Goal: Information Seeking & Learning: Find specific page/section

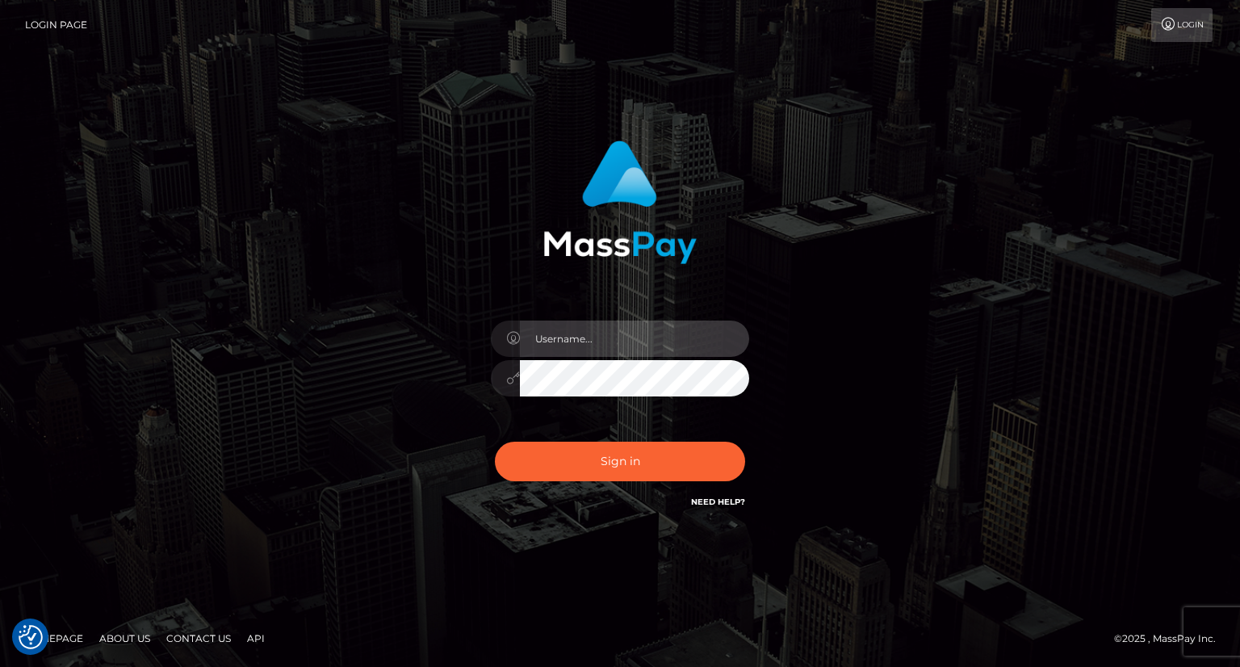
type input "carolina"
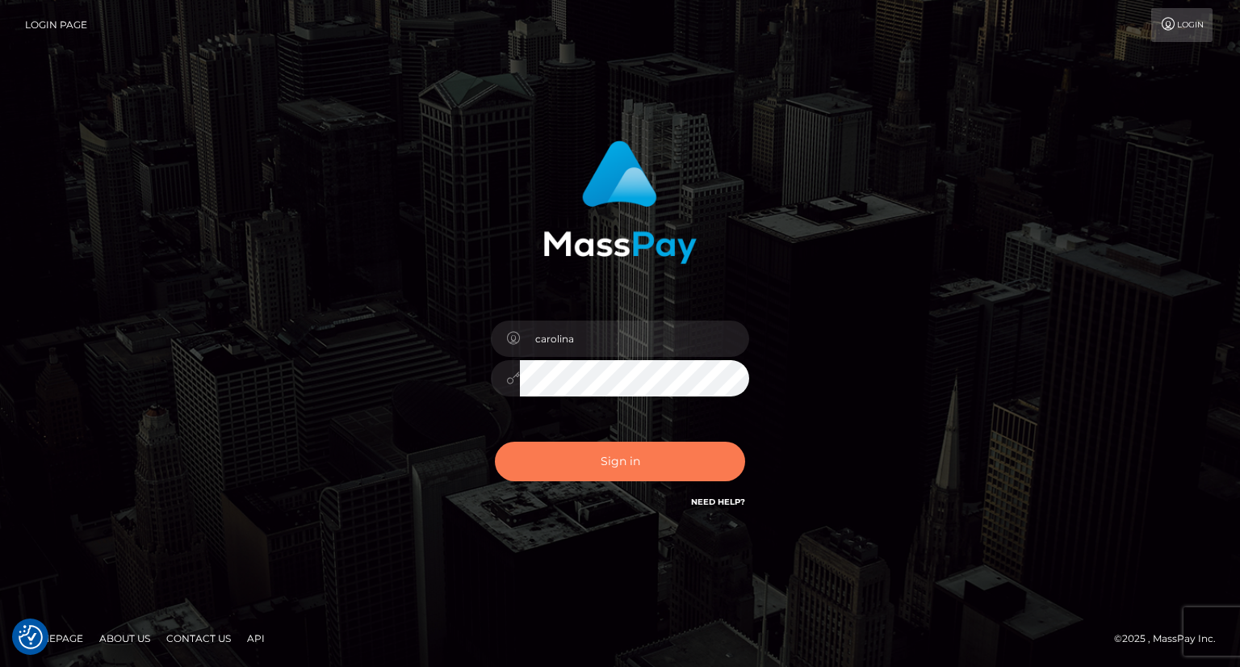
click at [614, 457] on button "Sign in" at bounding box center [620, 462] width 250 height 40
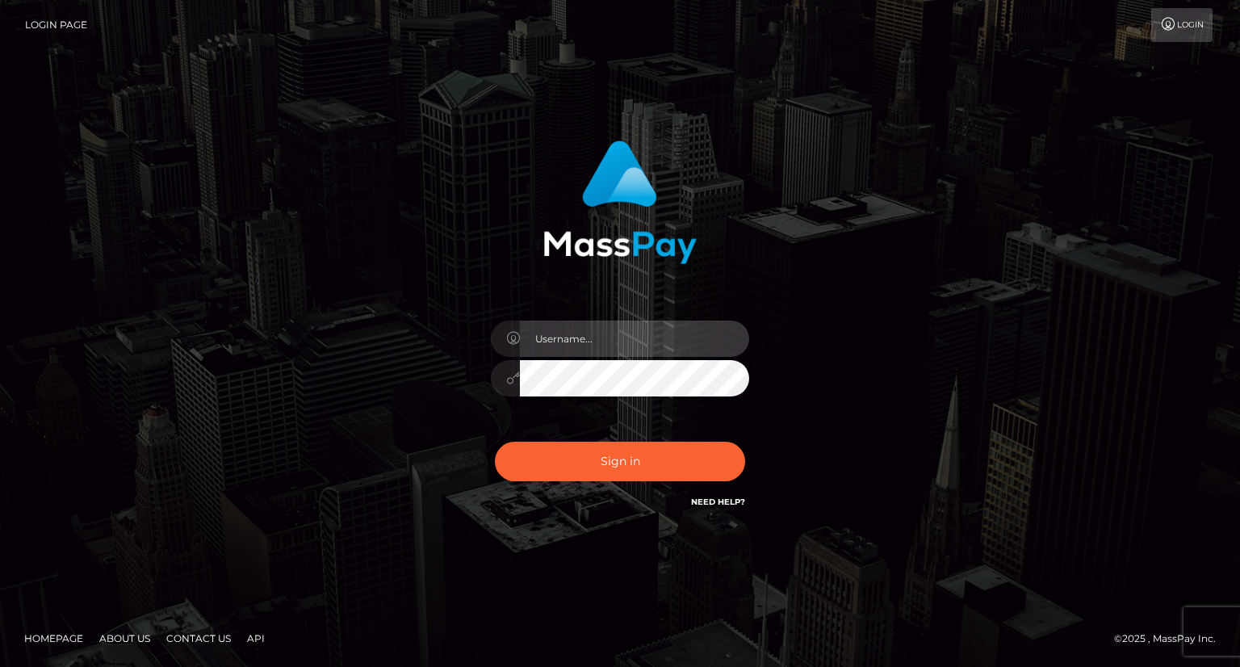
type input "carolina"
click at [661, 481] on div "Sign in Need Help?" at bounding box center [620, 468] width 283 height 72
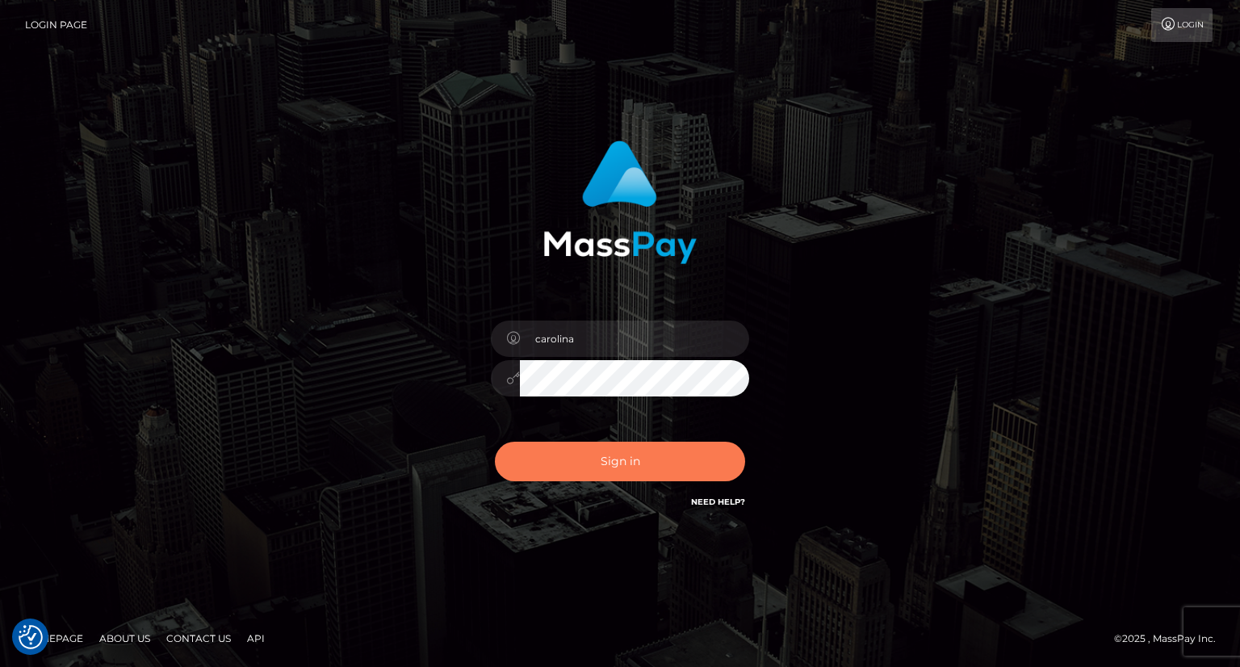
click at [668, 449] on button "Sign in" at bounding box center [620, 462] width 250 height 40
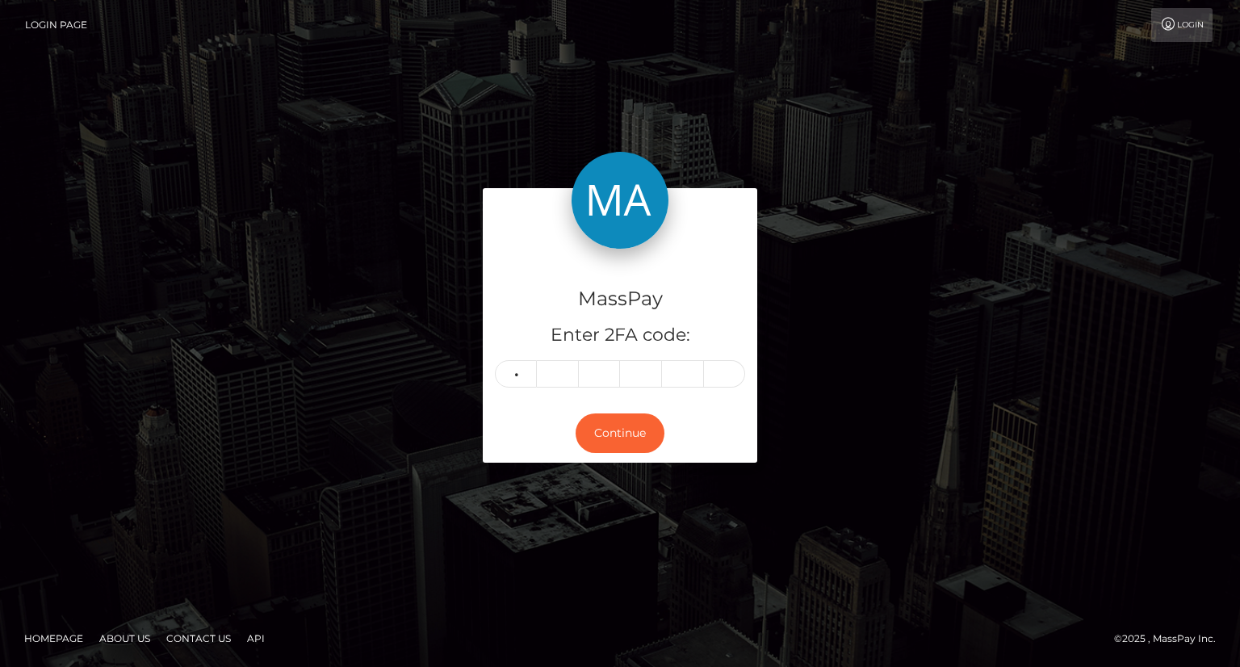
type input "4"
type input "2"
type input "9"
type input "7"
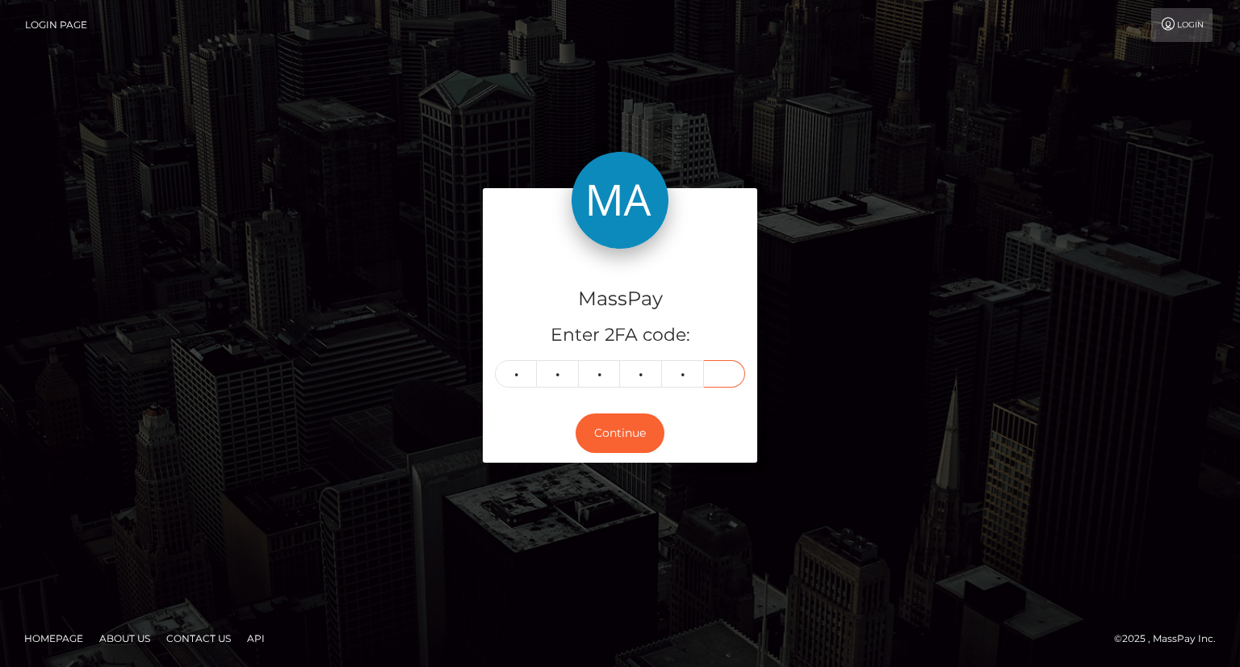
type input "6"
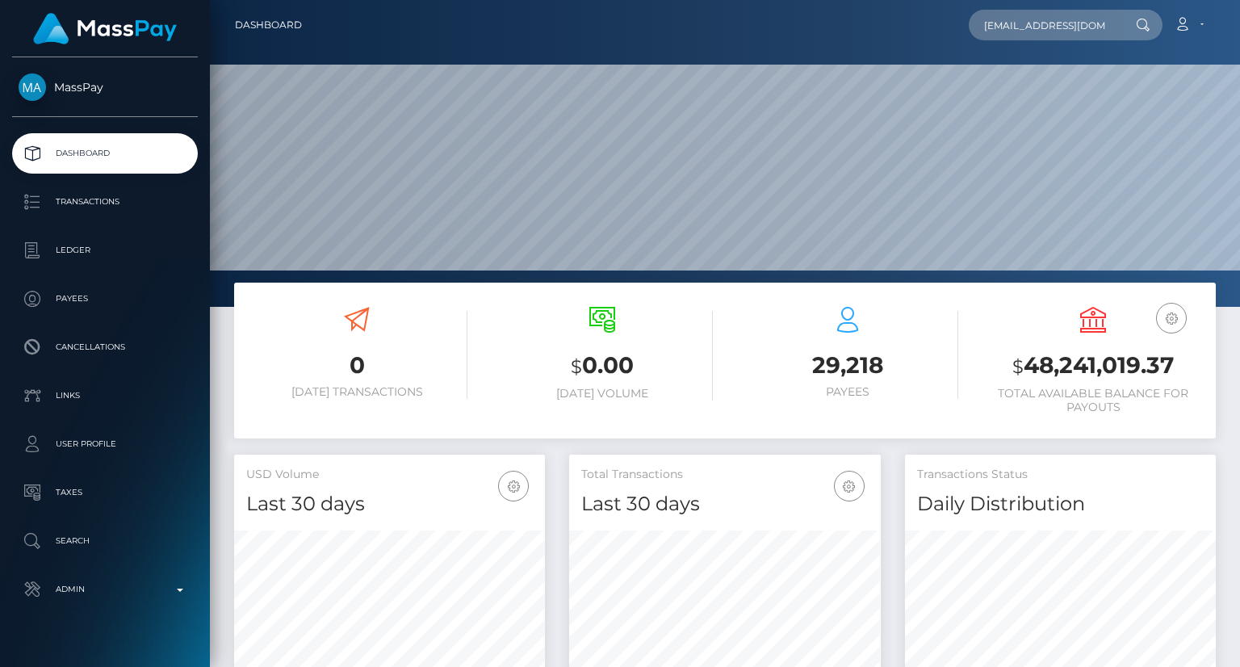
scroll to position [0, 25]
type input "[EMAIL_ADDRESS][DOMAIN_NAME]"
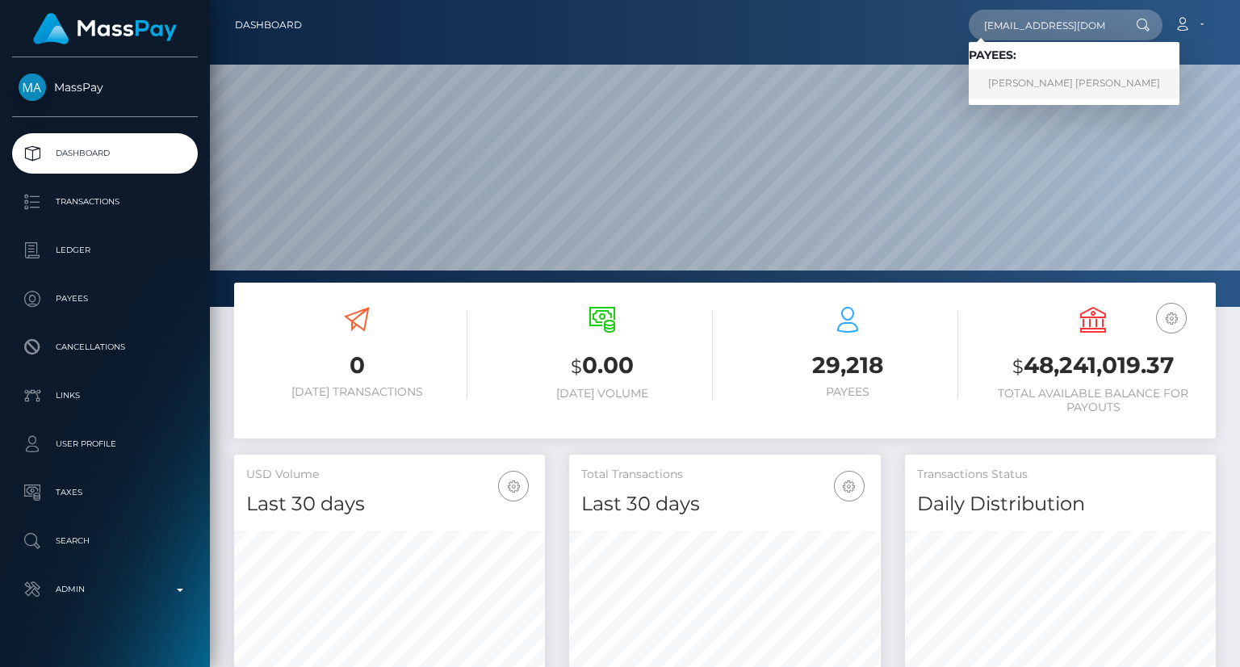
click at [1072, 85] on link "Brianna Alexis Young" at bounding box center [1074, 84] width 211 height 30
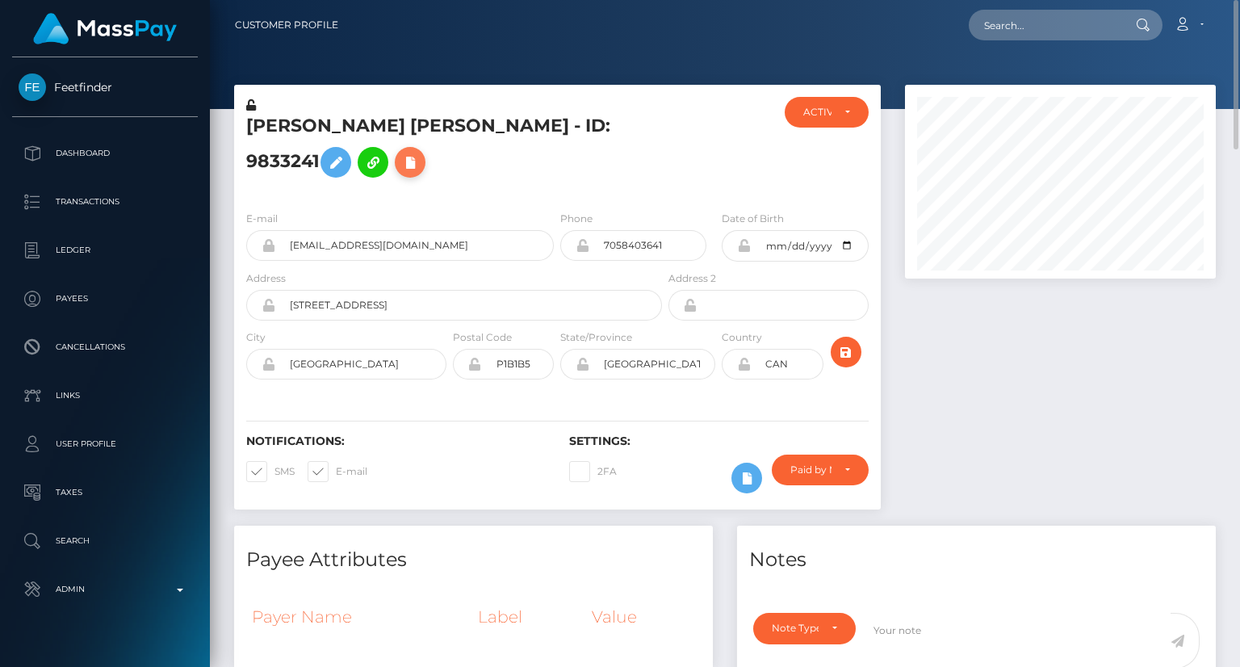
click at [400, 173] on icon at bounding box center [409, 163] width 19 height 20
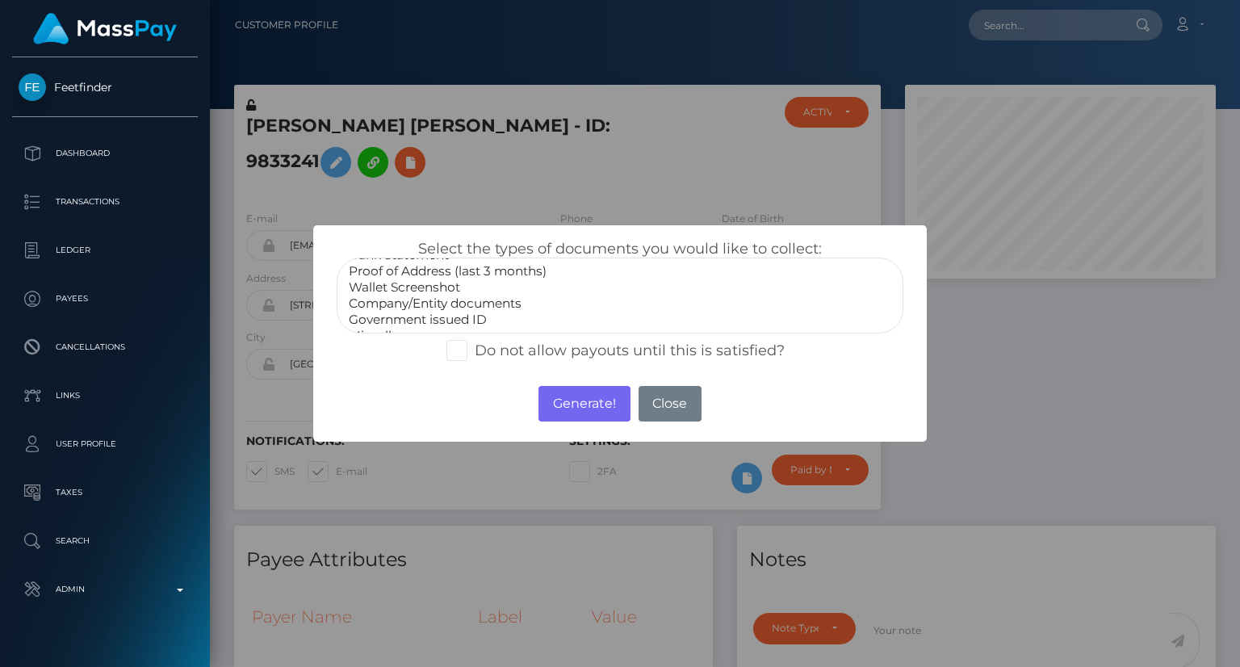
scroll to position [48, 0]
select select "Government issued ID"
click at [423, 303] on option "Government issued ID" at bounding box center [620, 303] width 546 height 16
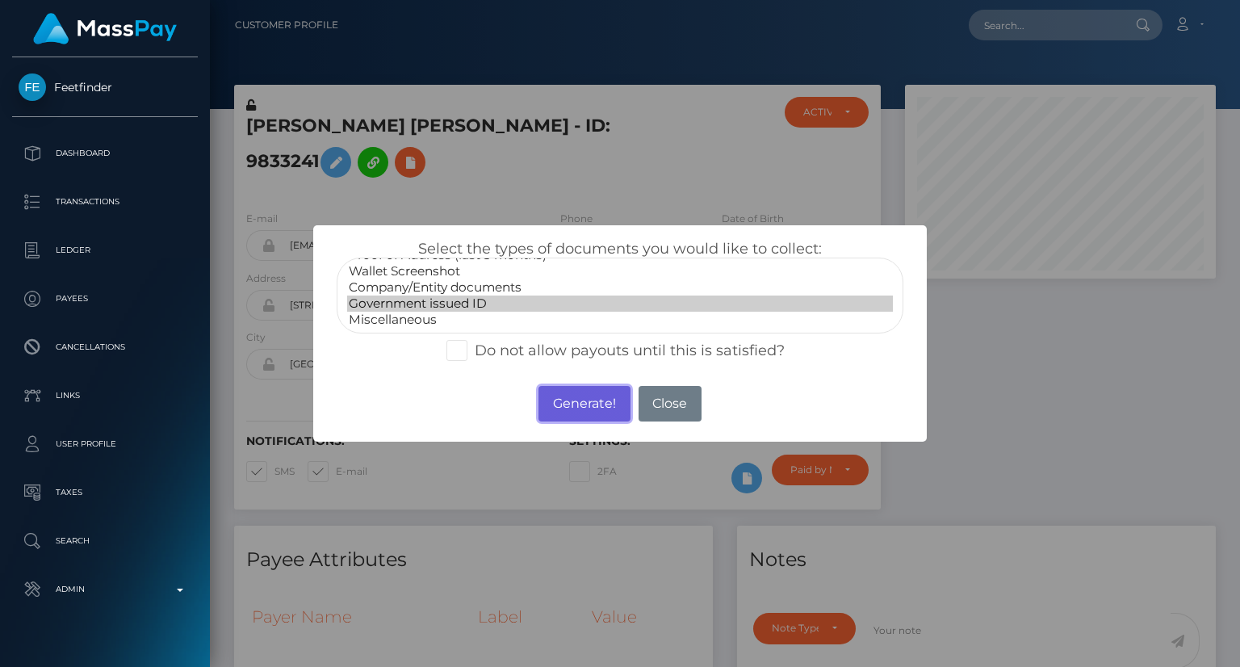
click at [581, 396] on button "Generate!" at bounding box center [584, 404] width 91 height 36
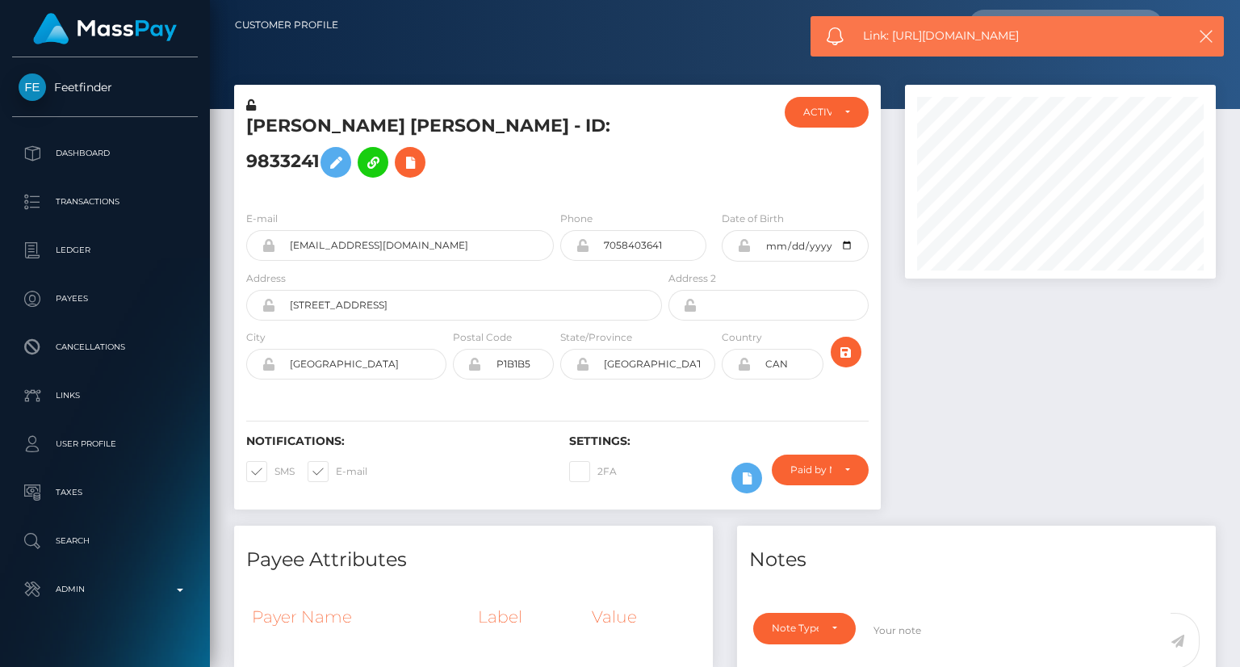
click at [1013, 20] on div "Link: https://l.maspay.io/blSUg" at bounding box center [1017, 36] width 413 height 40
click at [1019, 36] on span "Link: https://l.maspay.io/blSUg" at bounding box center [1016, 35] width 307 height 17
copy span "Link: https://l.maspay.io/blSUg"
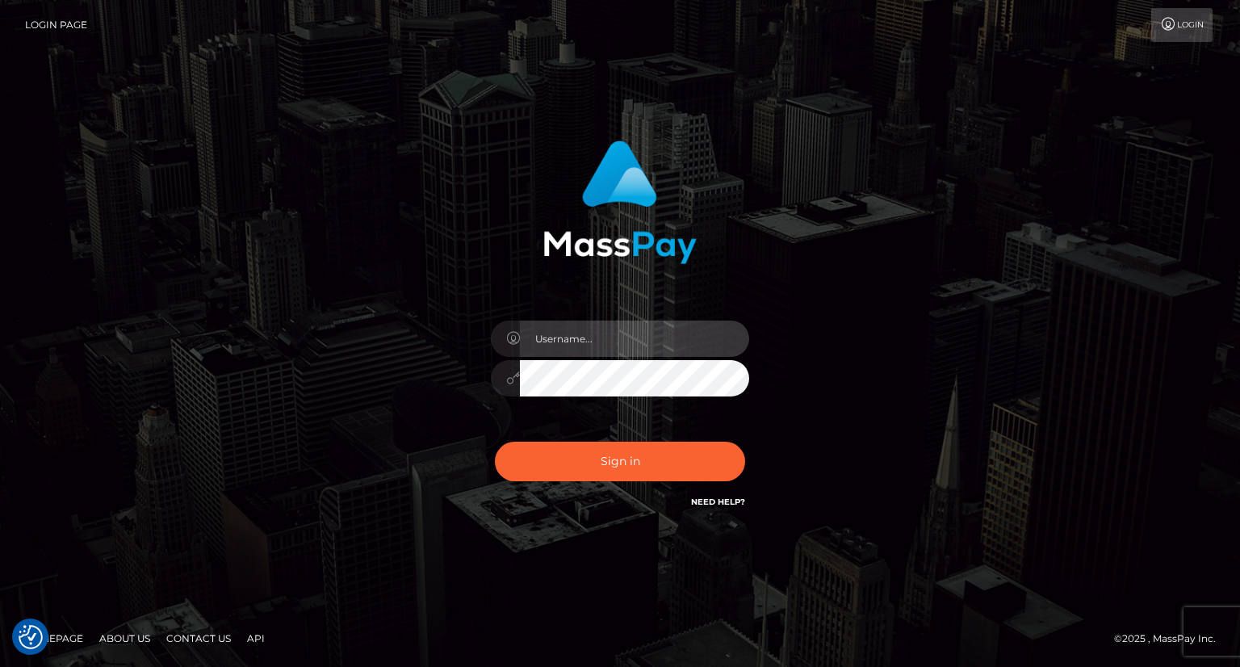
type input "carolina"
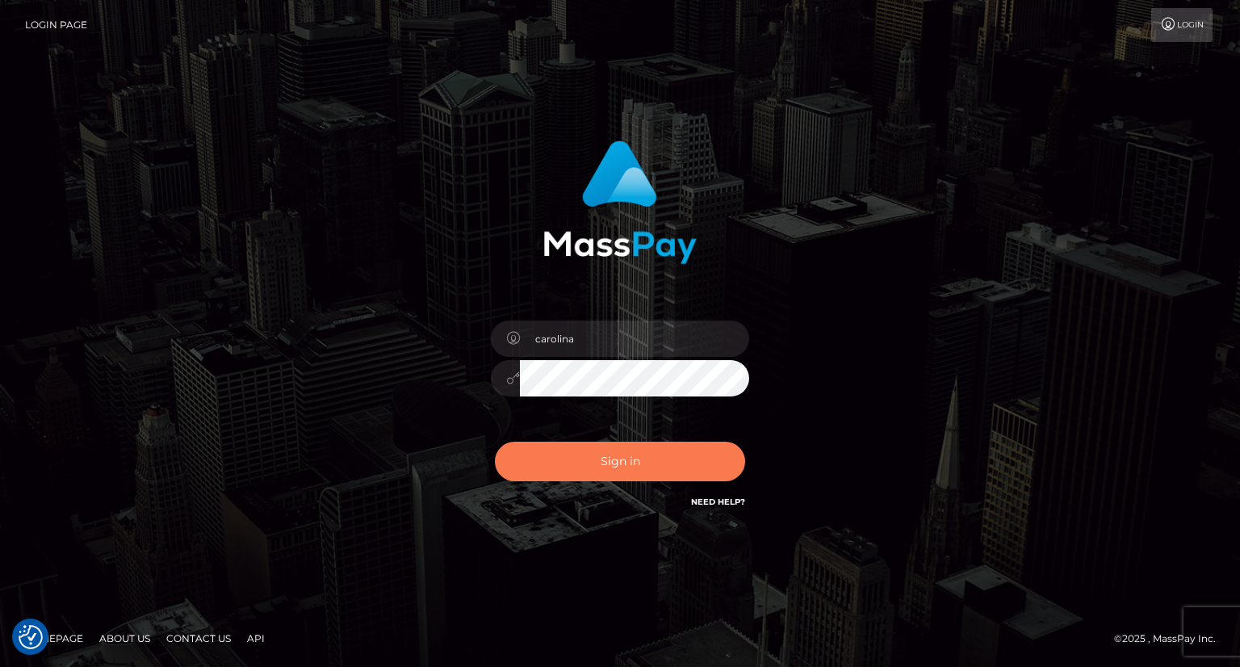
click at [665, 456] on button "Sign in" at bounding box center [620, 462] width 250 height 40
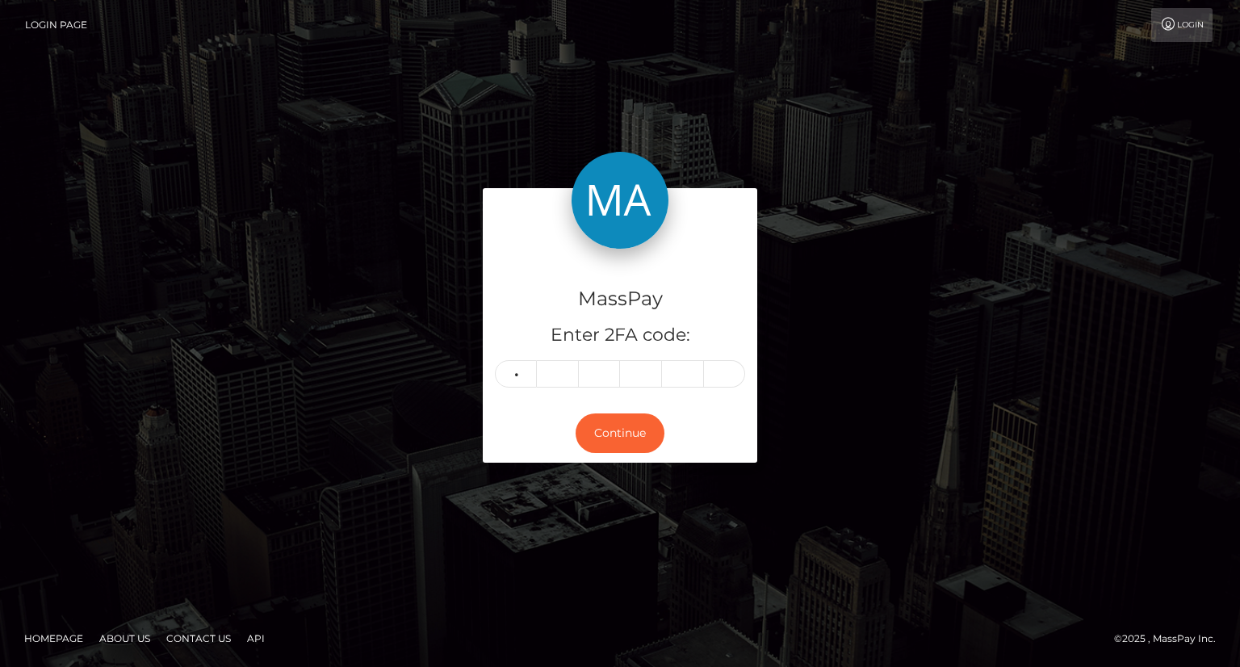
type input "2"
type input "9"
type input "5"
type input "4"
type input "7"
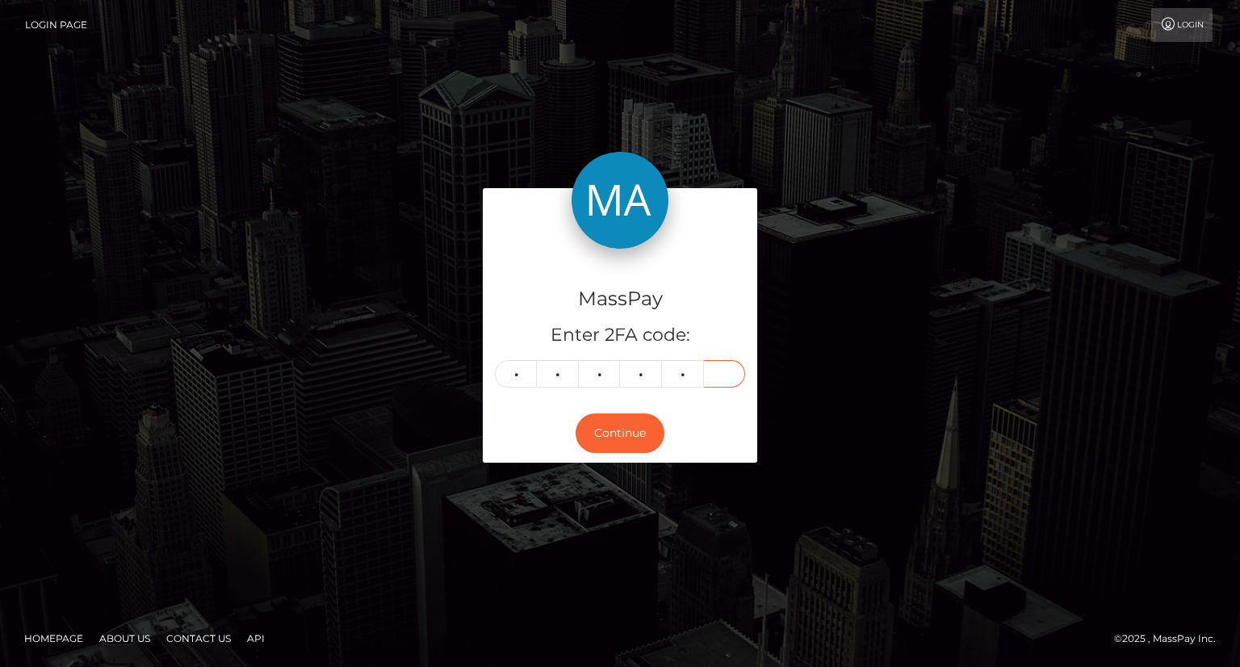
type input "1"
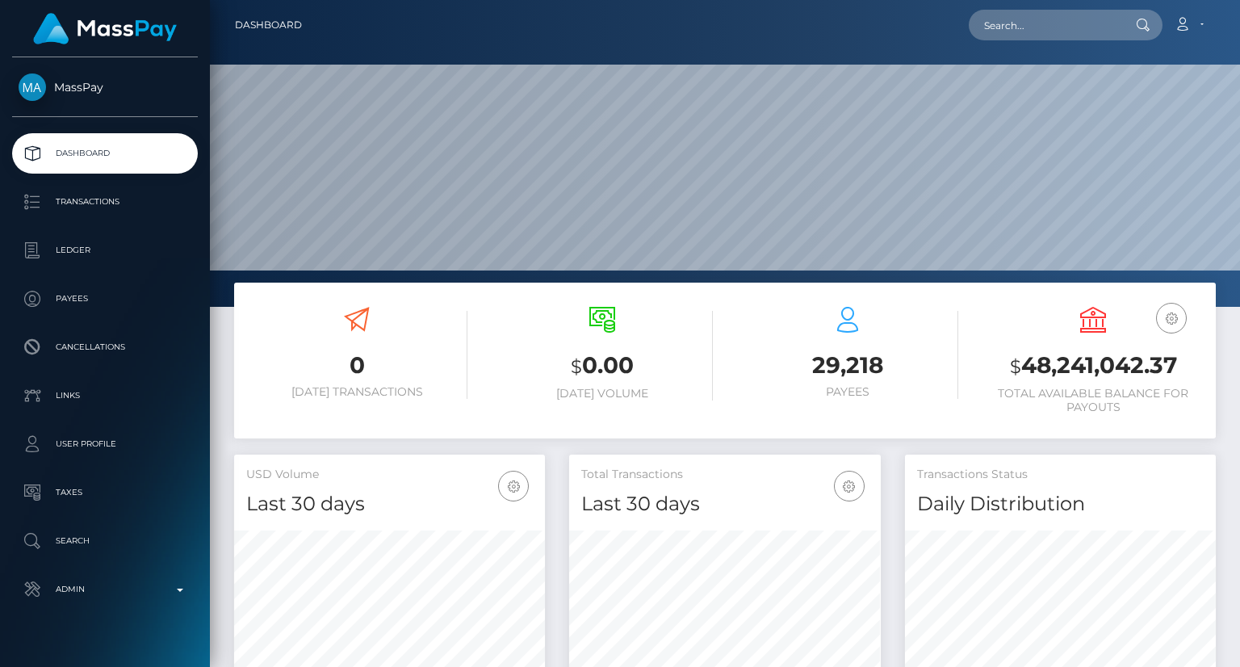
scroll to position [286, 310]
click at [1026, 5] on nav "Dashboard Loading... Loading... Account Edit Profile" at bounding box center [725, 25] width 1030 height 50
click at [1034, 48] on nav "Dashboard Loading... Loading... Account Edit Profile" at bounding box center [725, 25] width 1030 height 50
click at [1037, 36] on input "text" at bounding box center [1045, 25] width 152 height 31
paste input "poact_nV7Meoa0wHkt"
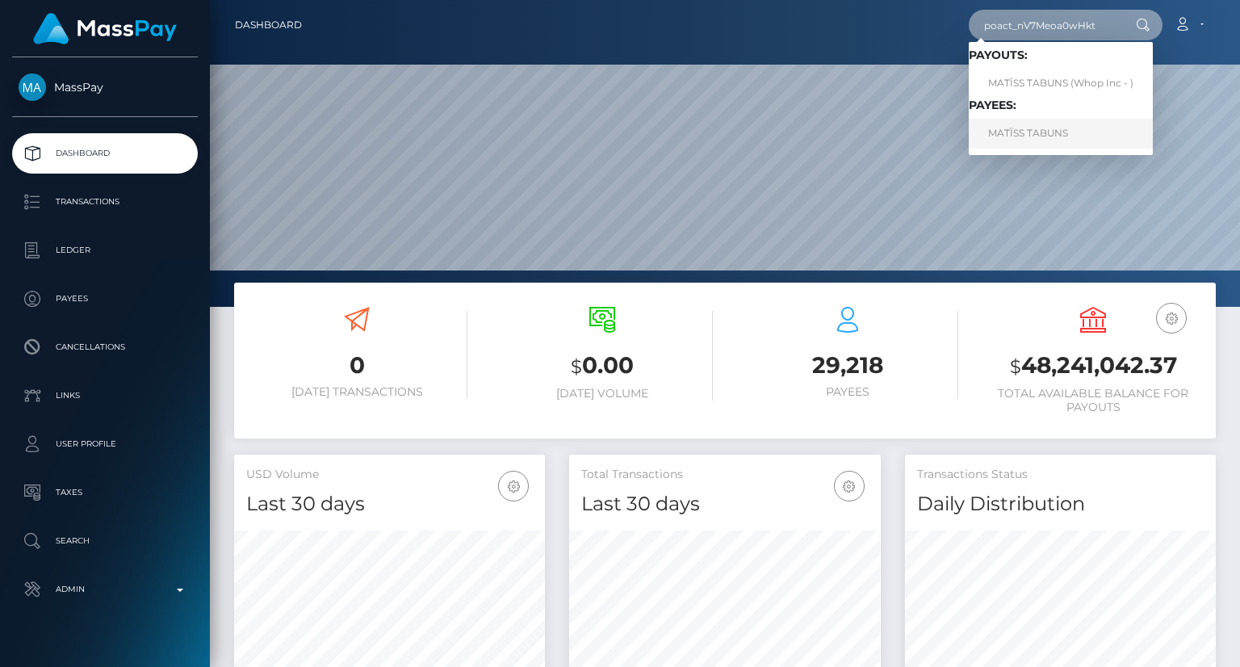
type input "poact_nV7Meoa0wHkt"
click at [1040, 138] on link "MATĪSS TABUNS" at bounding box center [1061, 134] width 184 height 30
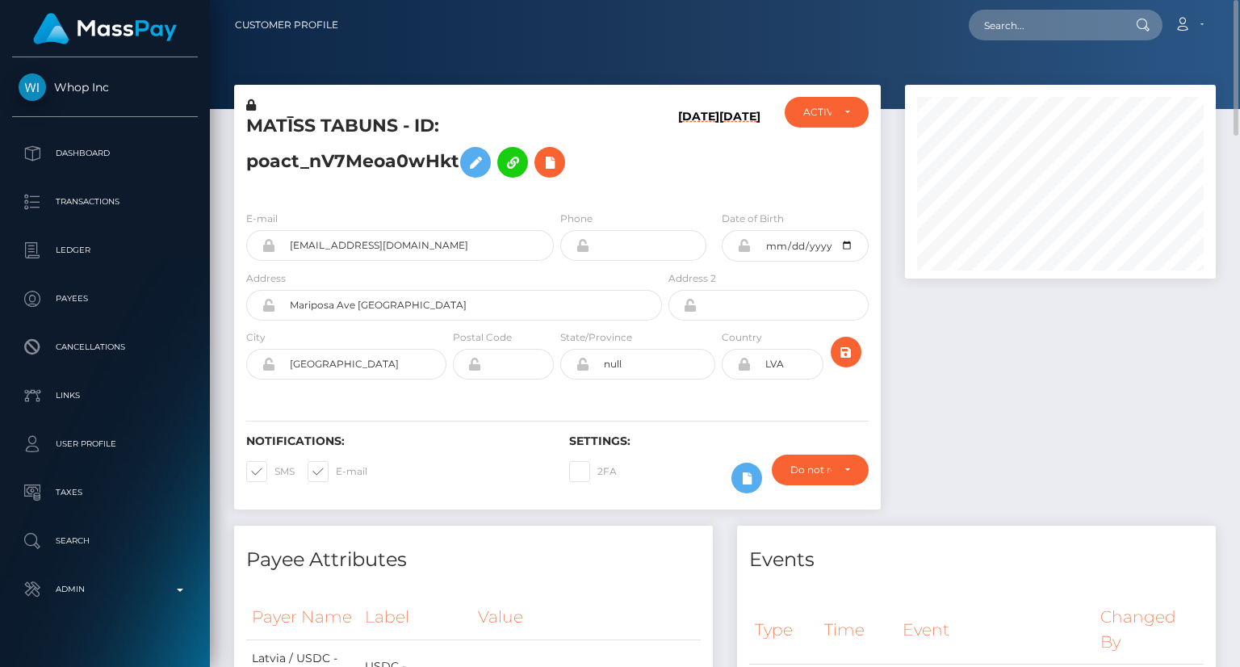
click at [379, 127] on h5 "MATĪSS TABUNS - ID: poact_nV7Meoa0wHkt" at bounding box center [449, 150] width 407 height 72
copy h5 "MATĪSS TABUNS - ID: poact_nV7Meoa0wHkt"
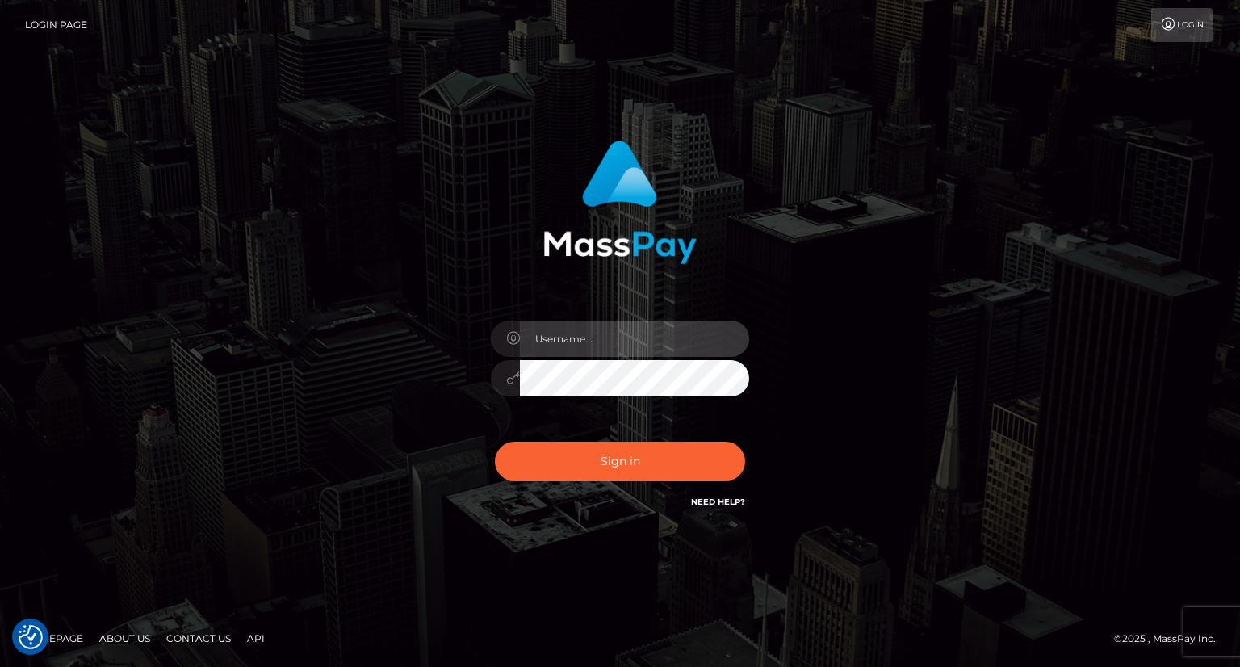
type input "carolina"
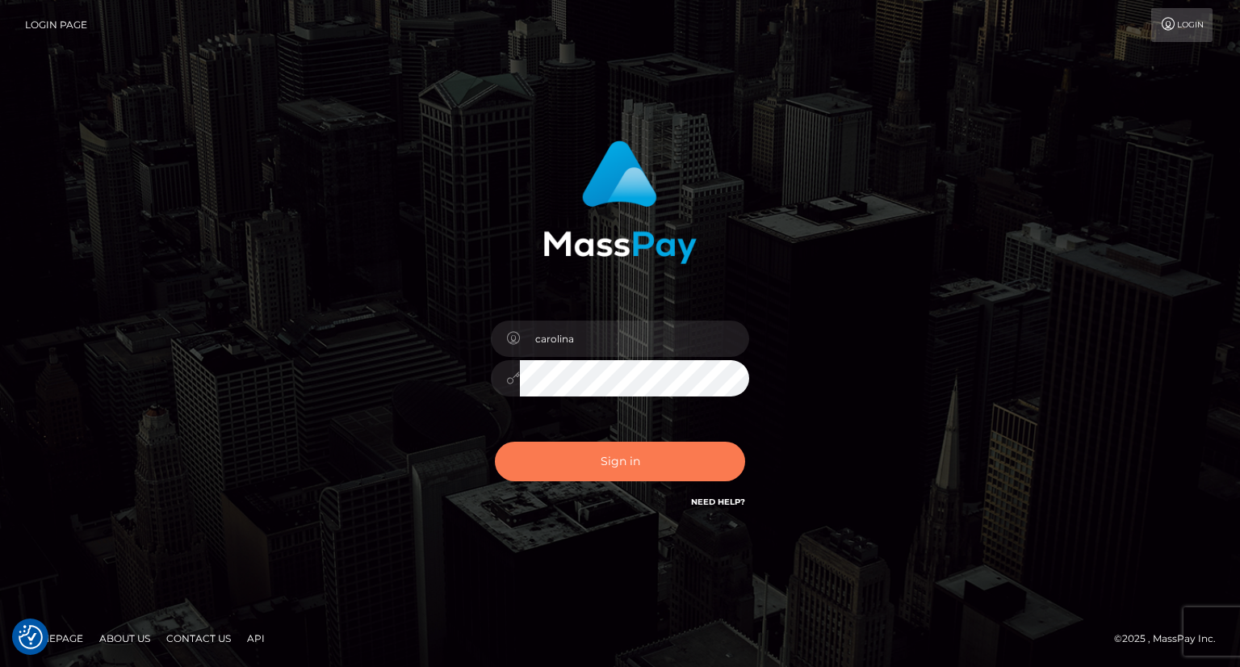
click at [639, 470] on button "Sign in" at bounding box center [620, 462] width 250 height 40
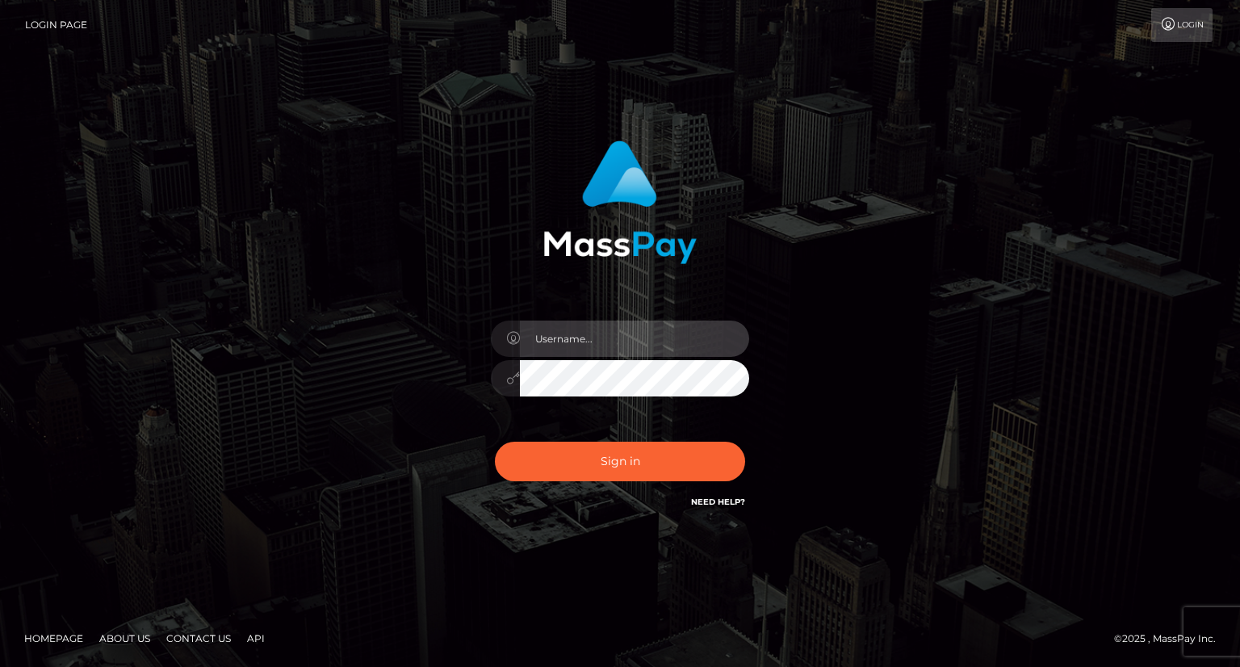
type input "carolina"
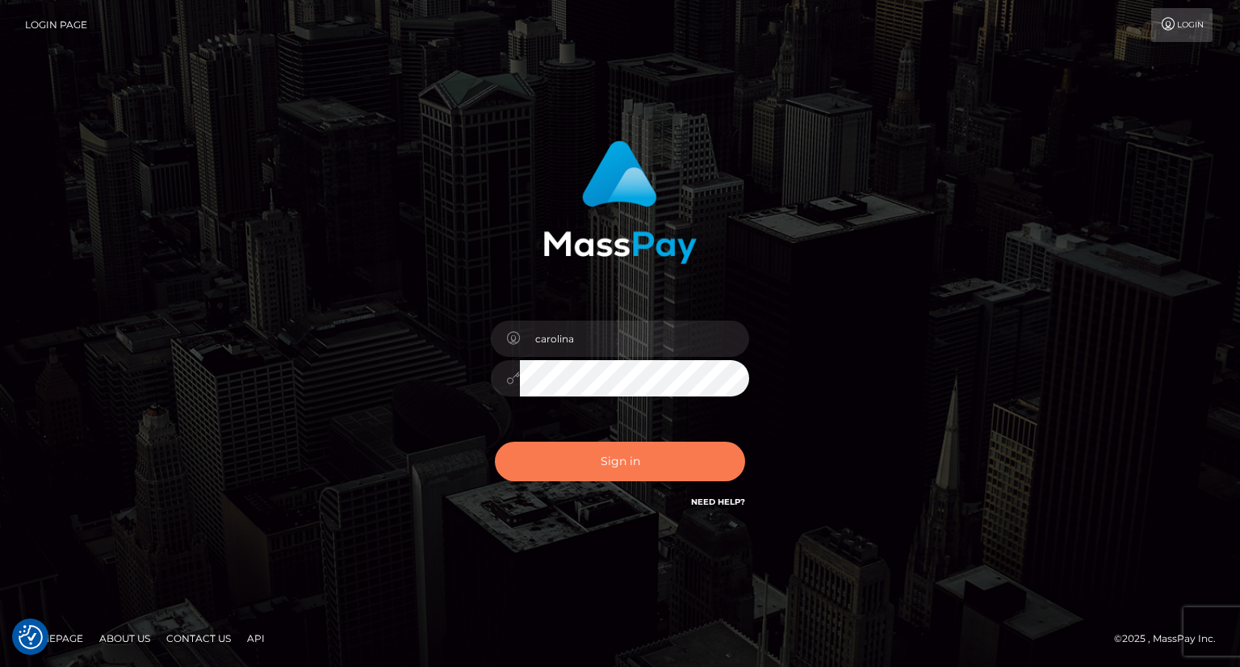
click at [639, 471] on button "Sign in" at bounding box center [620, 462] width 250 height 40
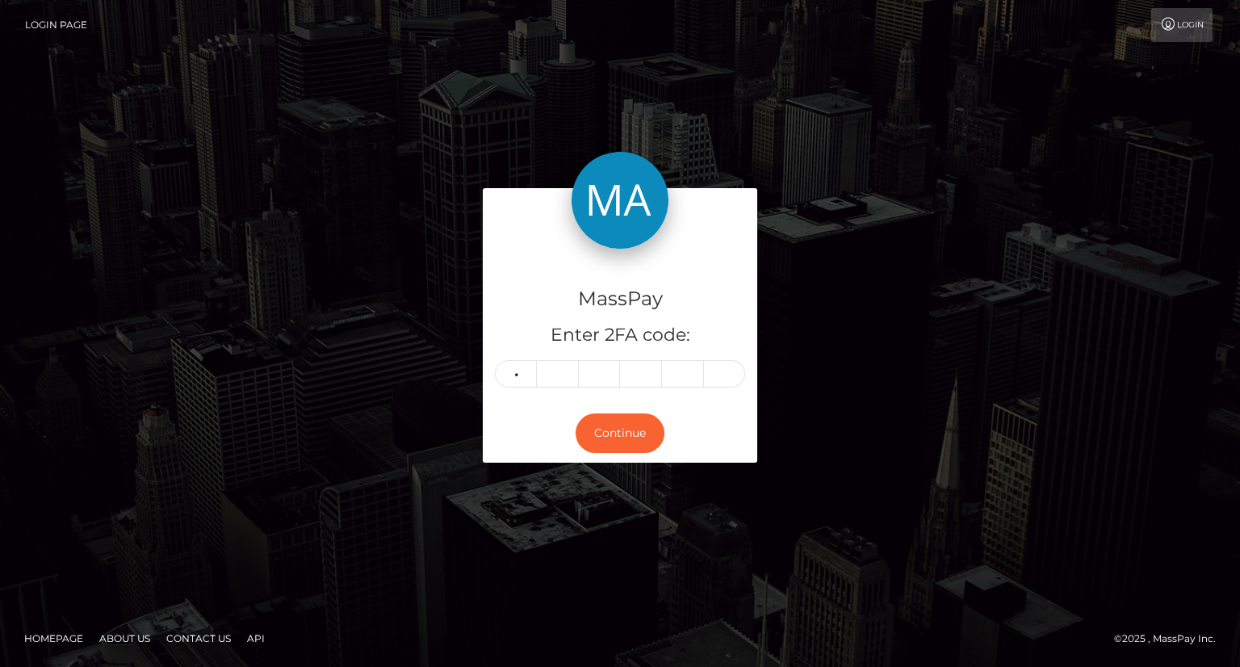
type input "6"
type input "2"
type input "1"
type input "5"
type input "1"
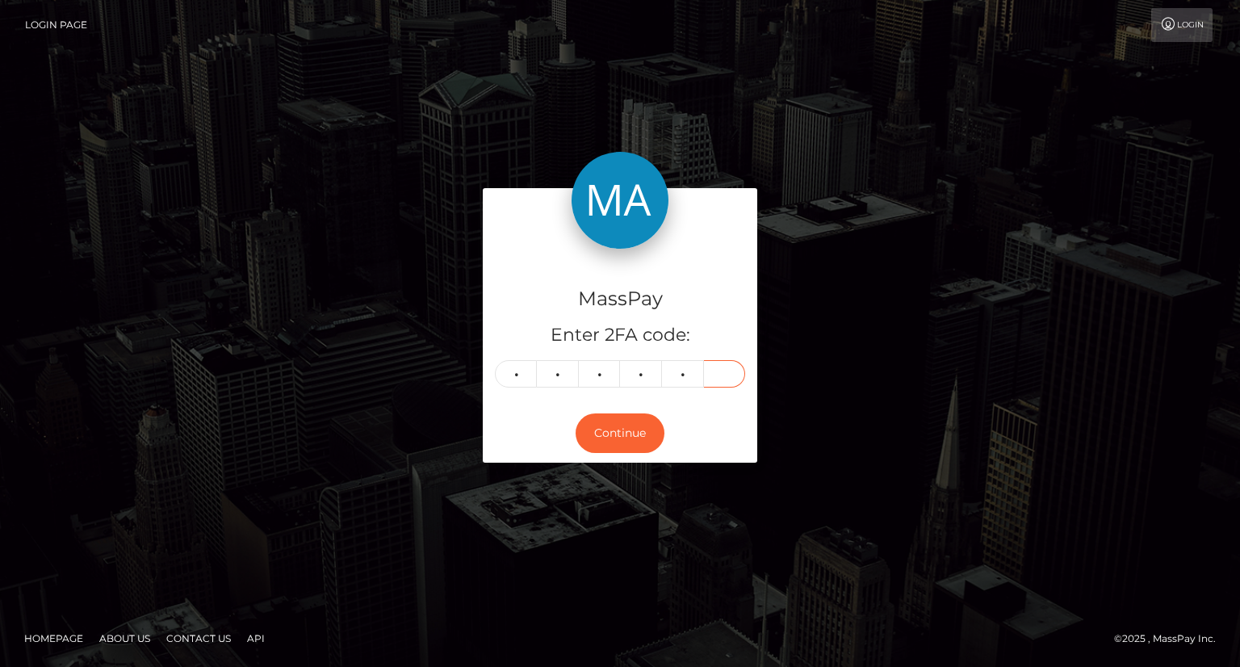
type input "3"
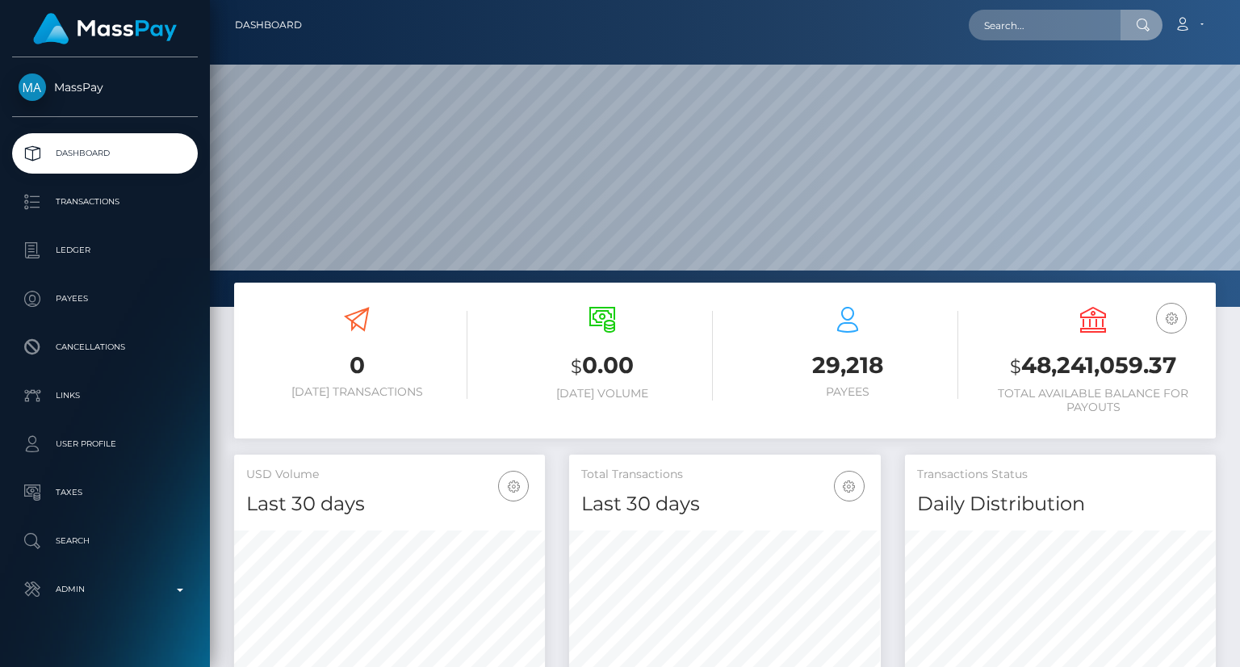
click at [1036, 25] on input "text" at bounding box center [1045, 25] width 152 height 31
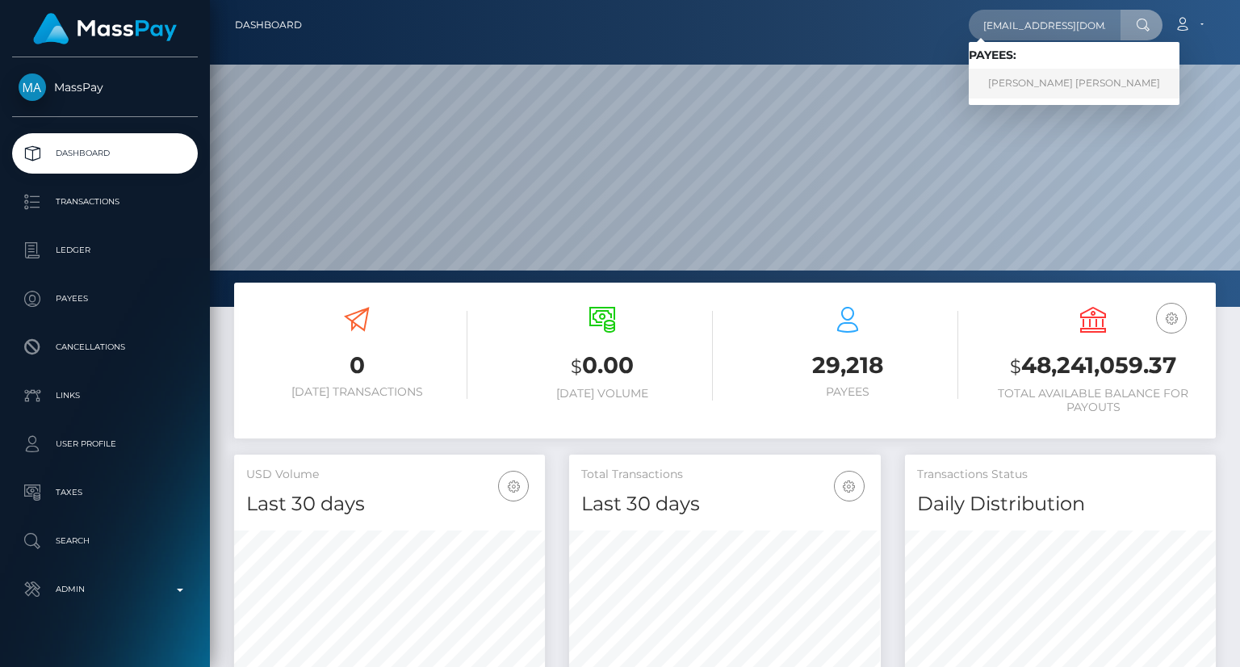
type input "katelynrfitzx@gmail.com"
click at [1026, 91] on link "KATELYN ROSS FITZGERALD" at bounding box center [1074, 84] width 211 height 30
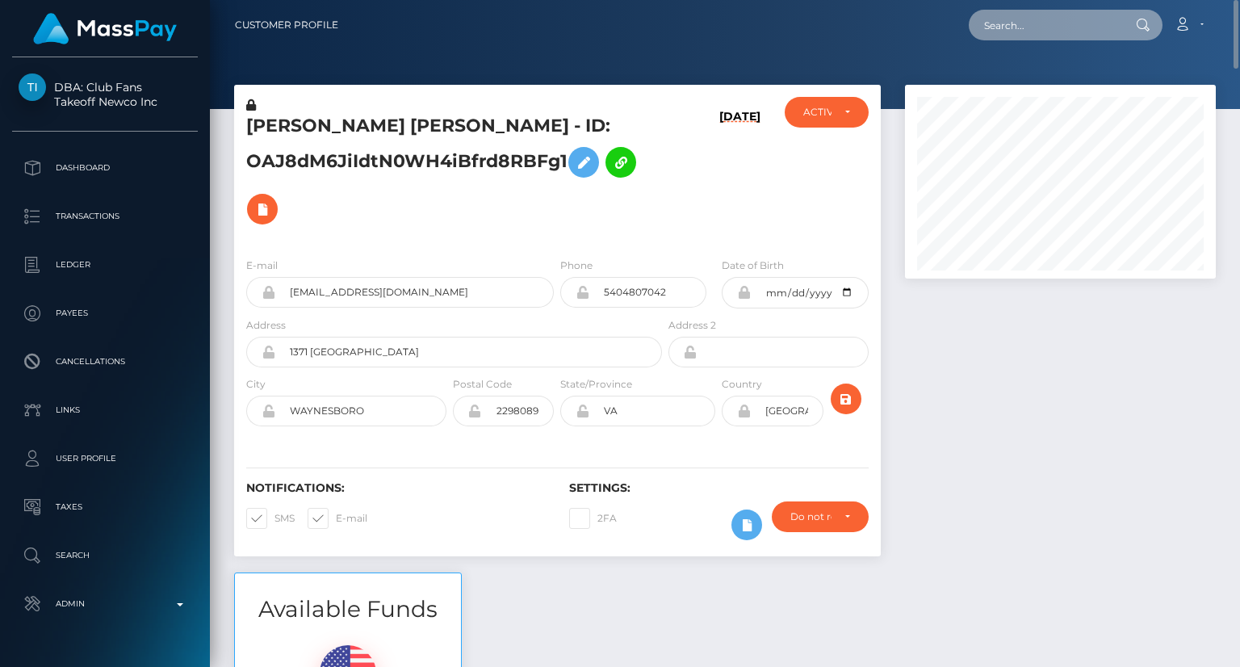
click at [1044, 10] on input "text" at bounding box center [1045, 25] width 152 height 31
click at [1050, 27] on input "text" at bounding box center [1045, 25] width 152 height 31
paste input "MSP9f2217864dc9a3e"
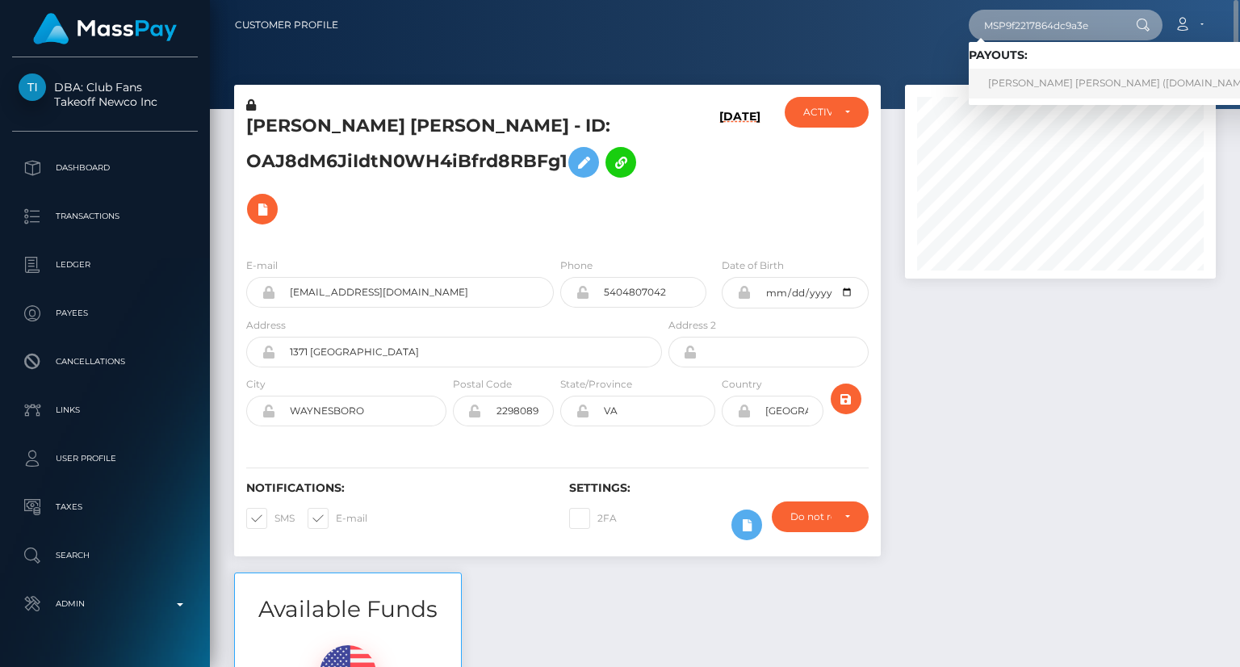
type input "MSP9f2217864dc9a3e"
click at [1078, 84] on link "MARIA CAMILA AREVALO GONZALEZ (Unlockt.me - )" at bounding box center [1126, 84] width 314 height 30
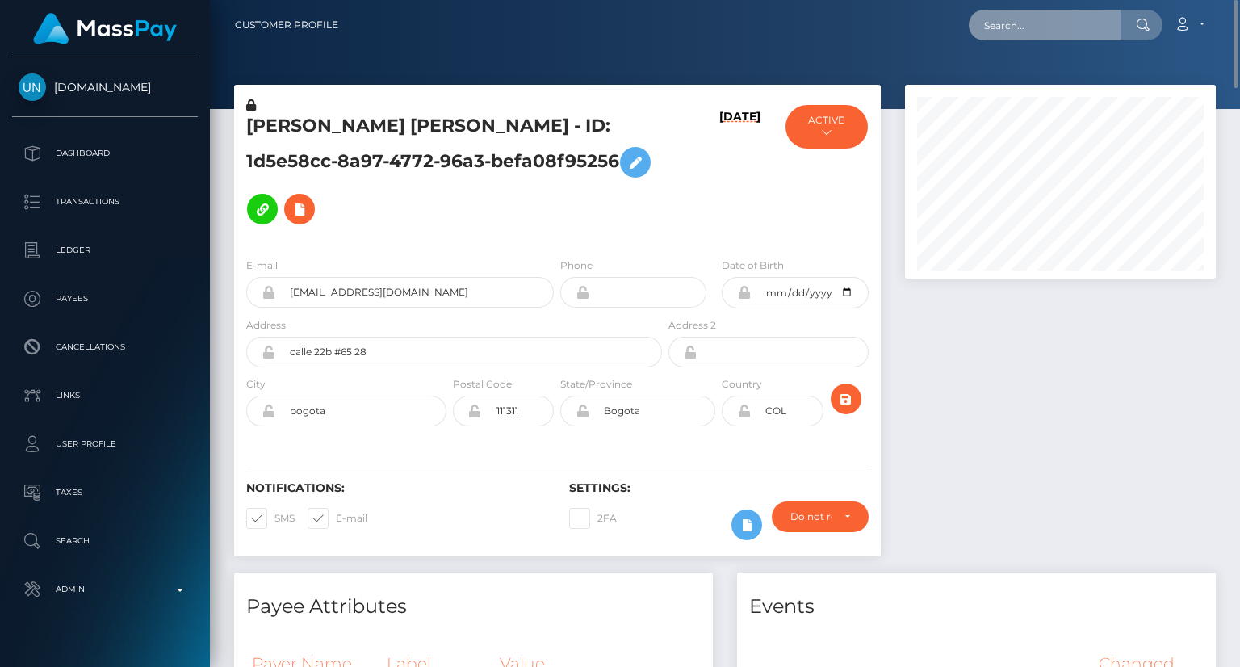
click at [1056, 27] on input "text" at bounding box center [1045, 25] width 152 height 31
paste input "MSPe81923a67b2ca31"
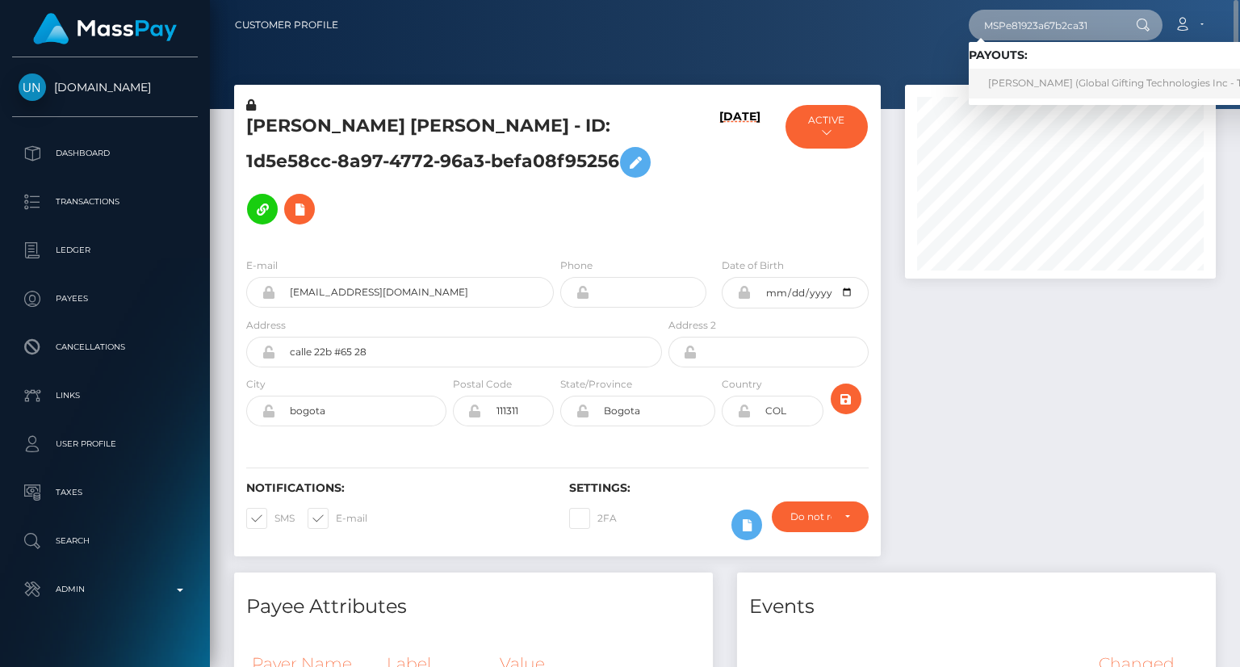
type input "MSPe81923a67b2ca31"
click at [1064, 81] on link "TOMAS AGUSTIN VILLAFANE (Global Gifting Technologies Inc - Throne)" at bounding box center [1131, 84] width 325 height 30
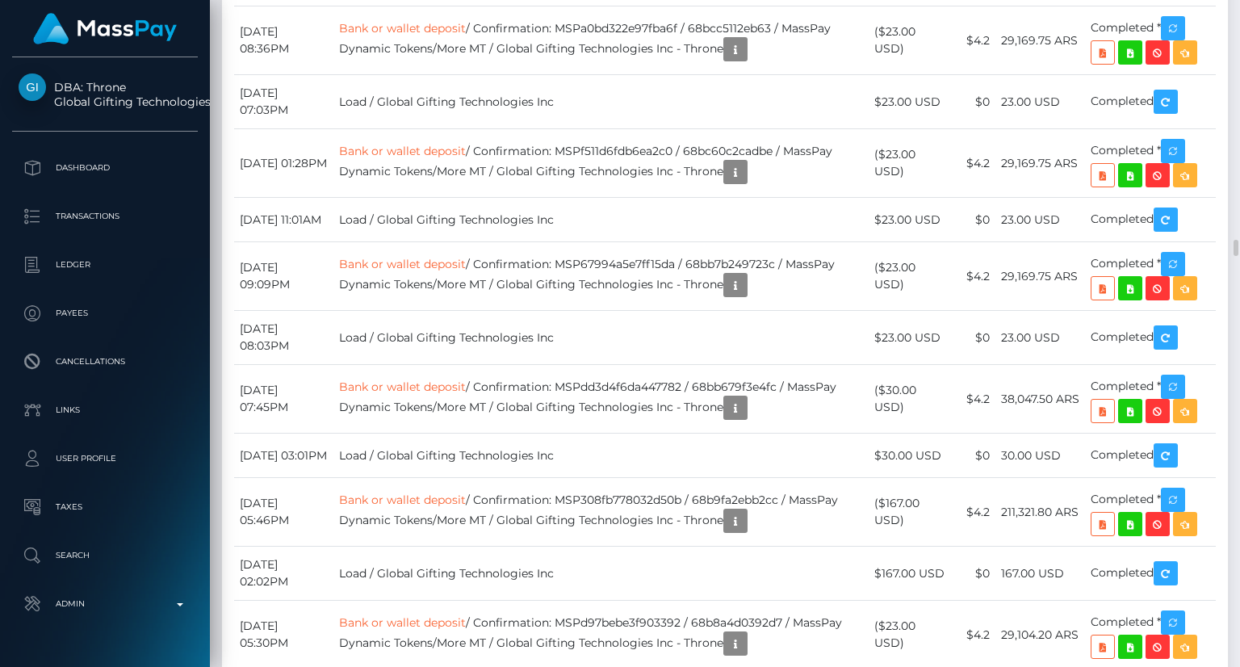
scroll to position [9931, 0]
